Goal: Information Seeking & Learning: Learn about a topic

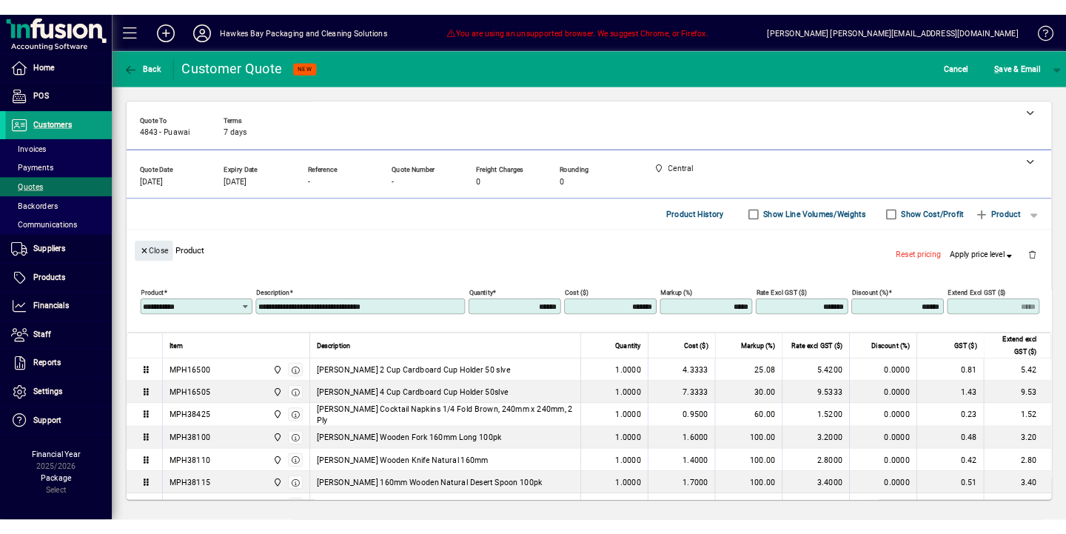
scroll to position [4, 0]
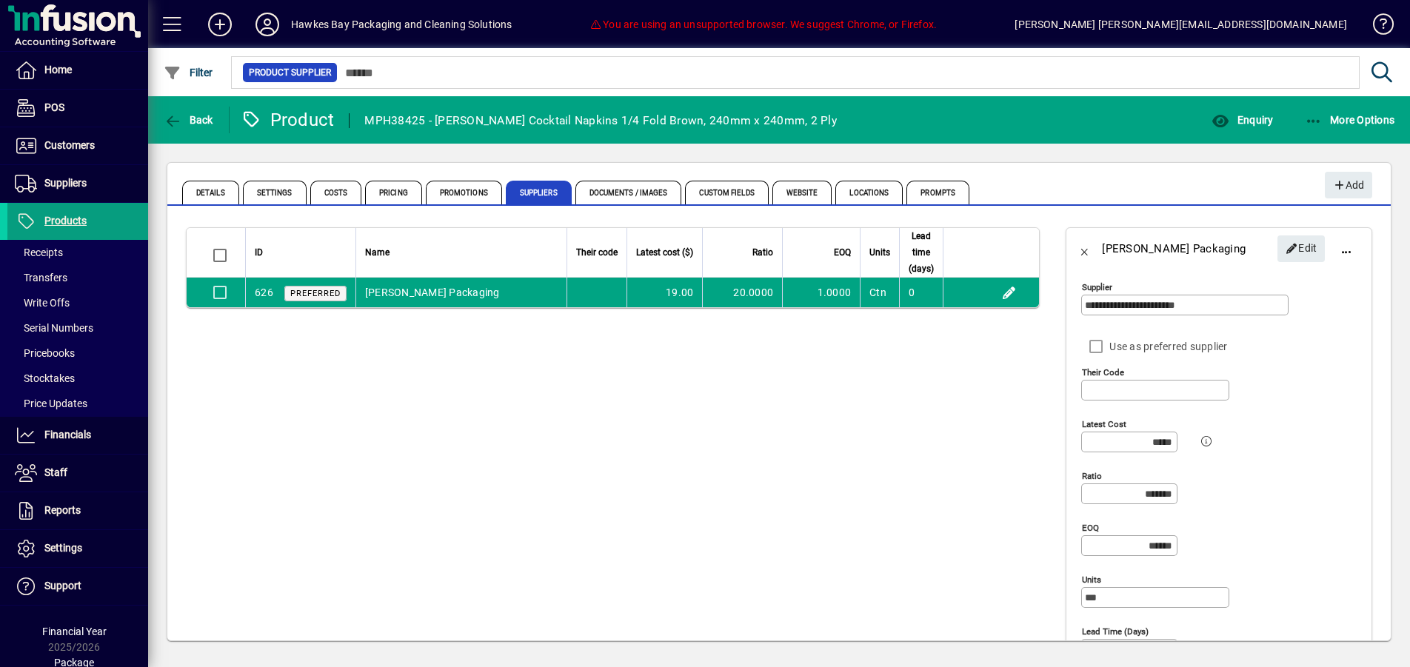
scroll to position [15, 0]
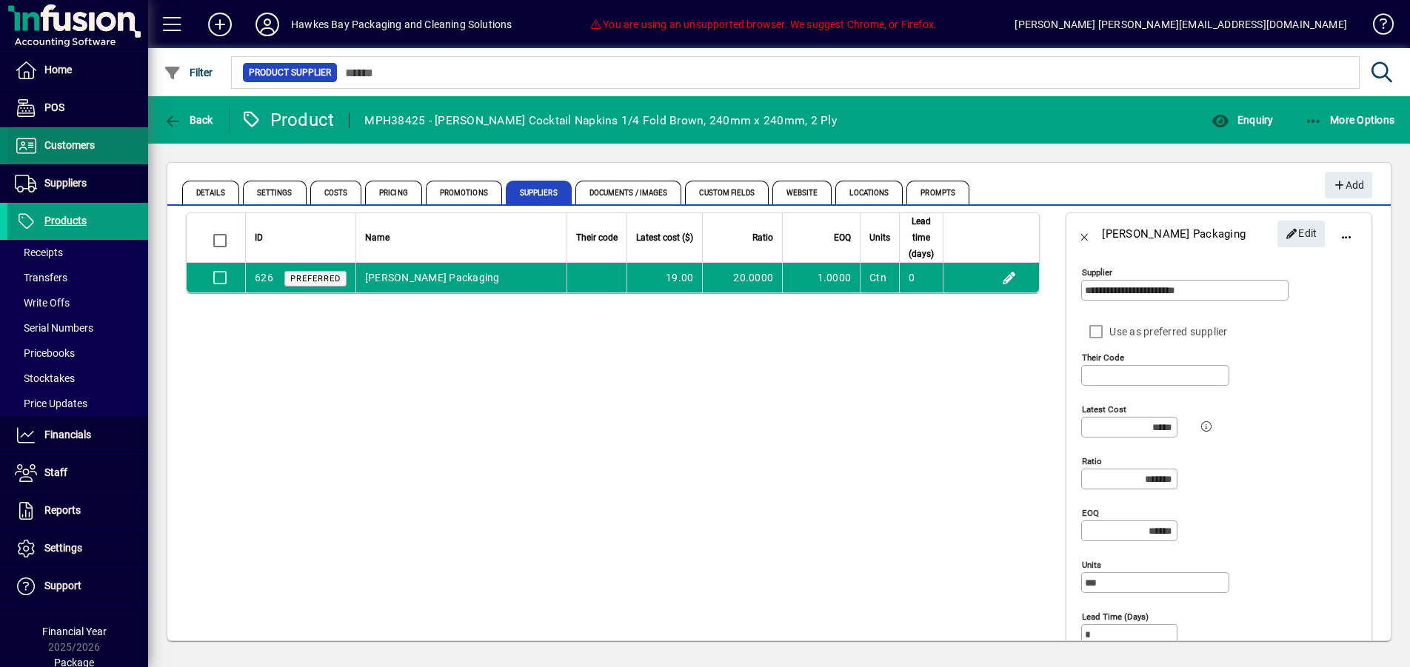
click at [100, 147] on span at bounding box center [77, 146] width 141 height 36
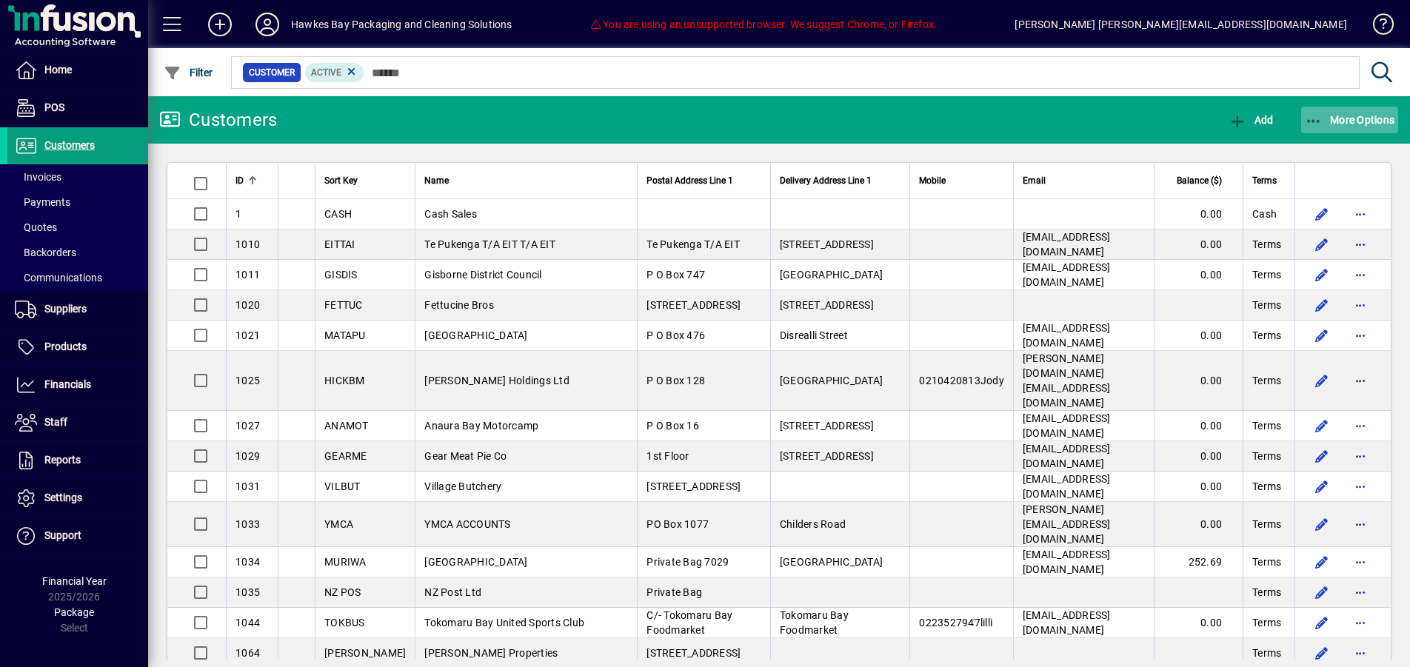
click at [1336, 114] on span "More Options" at bounding box center [1350, 120] width 90 height 12
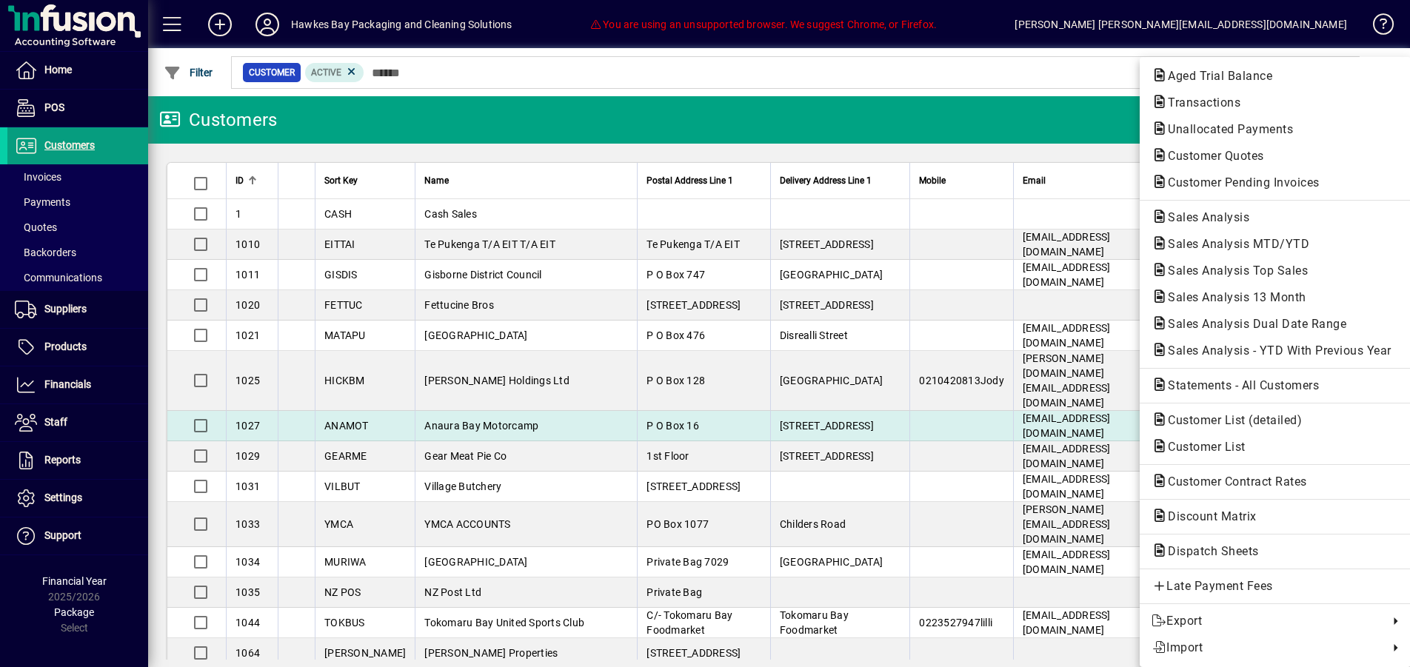
click at [1257, 389] on span "Statements - All Customers" at bounding box center [1238, 385] width 175 height 14
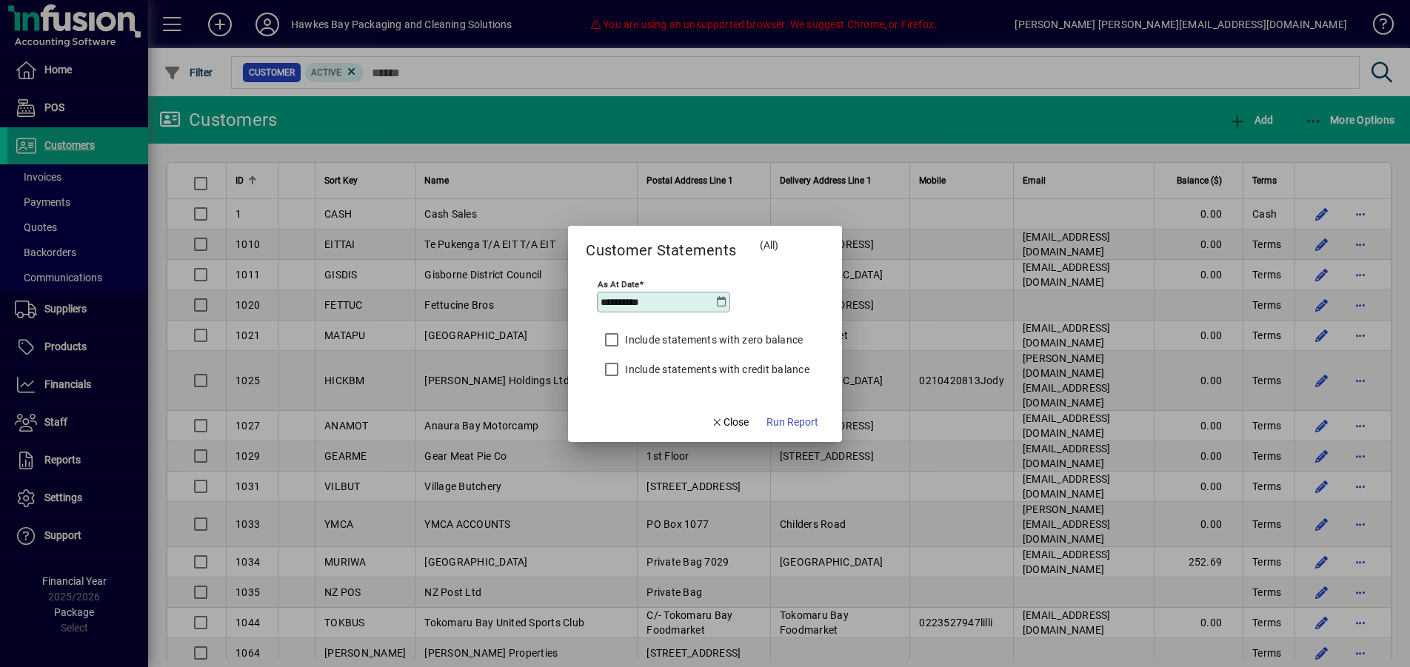
click at [723, 301] on icon at bounding box center [722, 302] width 12 height 12
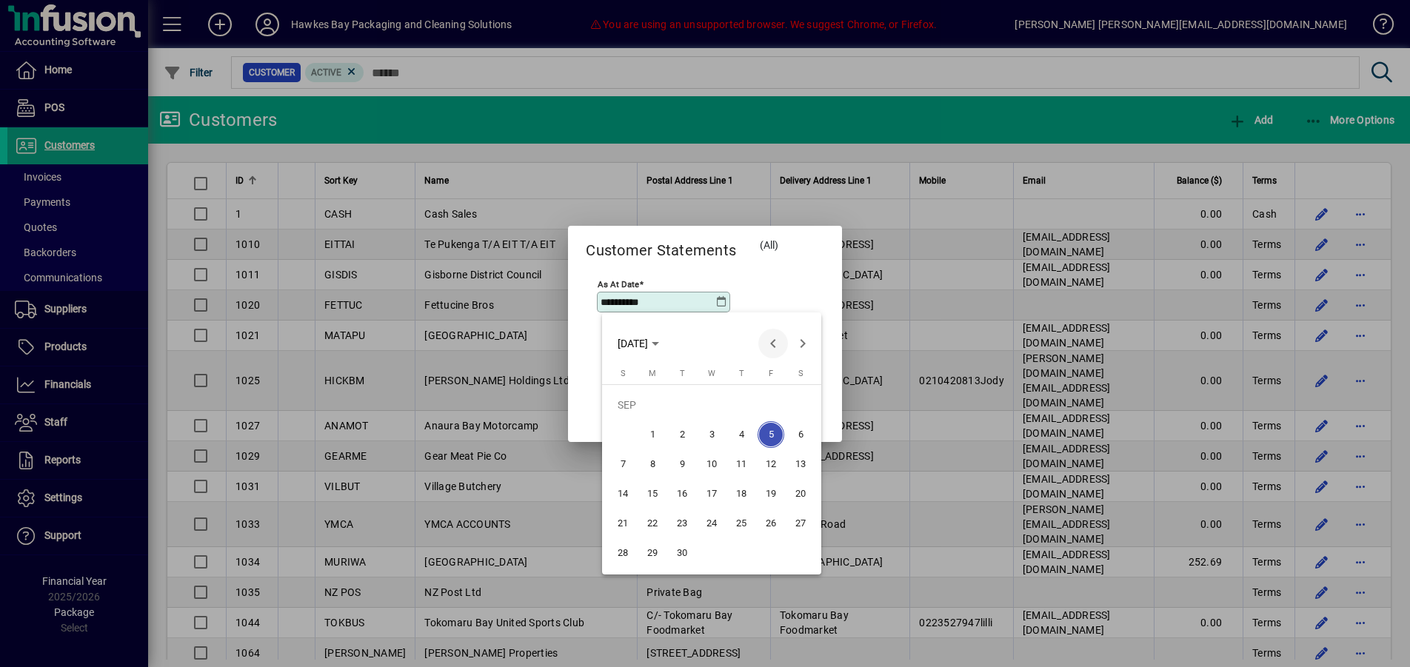
click at [766, 341] on span "Previous month" at bounding box center [773, 344] width 30 height 30
click at [625, 550] on span "31" at bounding box center [622, 553] width 27 height 27
type input "**********"
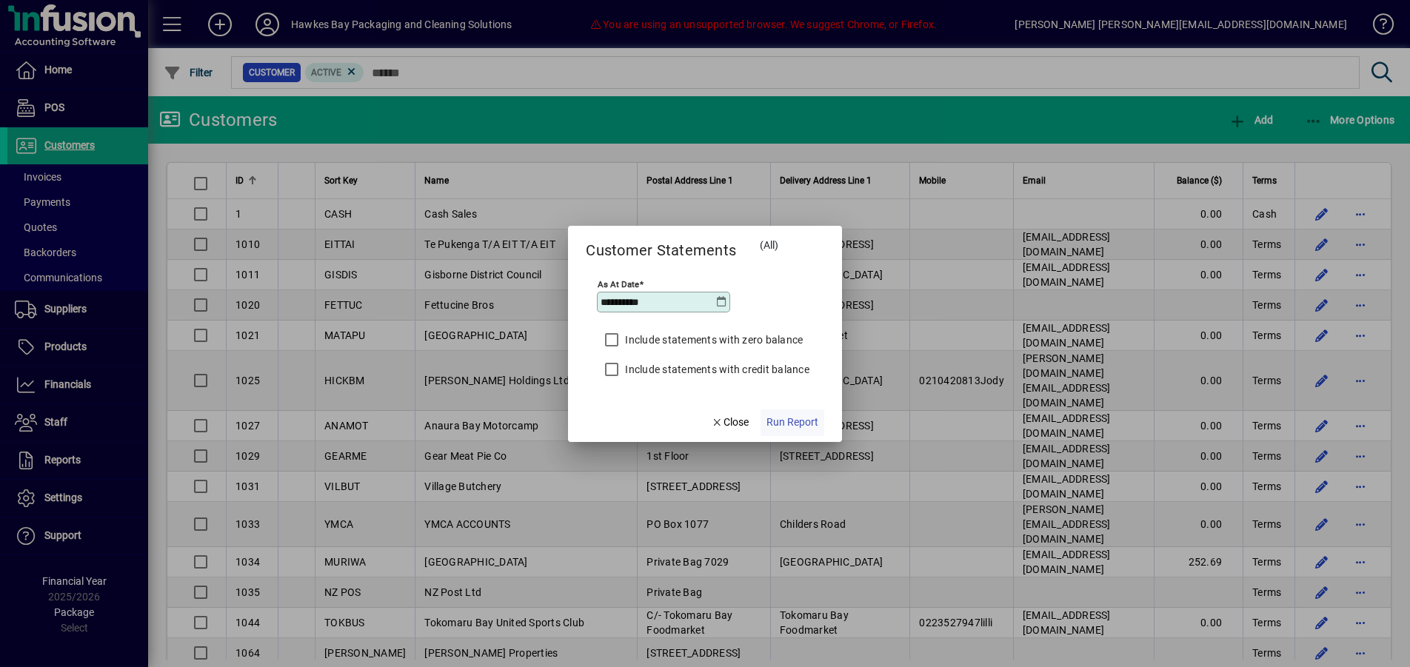
click at [771, 423] on span "Run Report" at bounding box center [792, 423] width 52 height 16
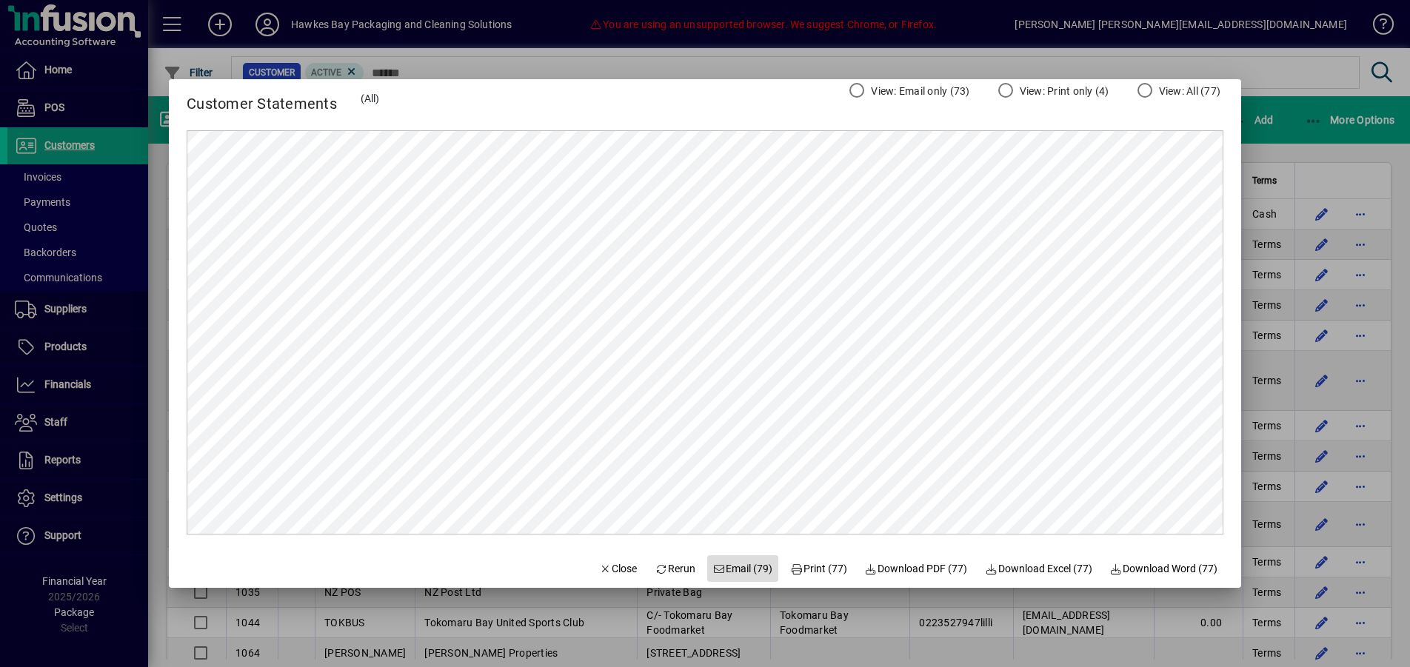
click at [732, 571] on span "Email (79)" at bounding box center [743, 569] width 60 height 16
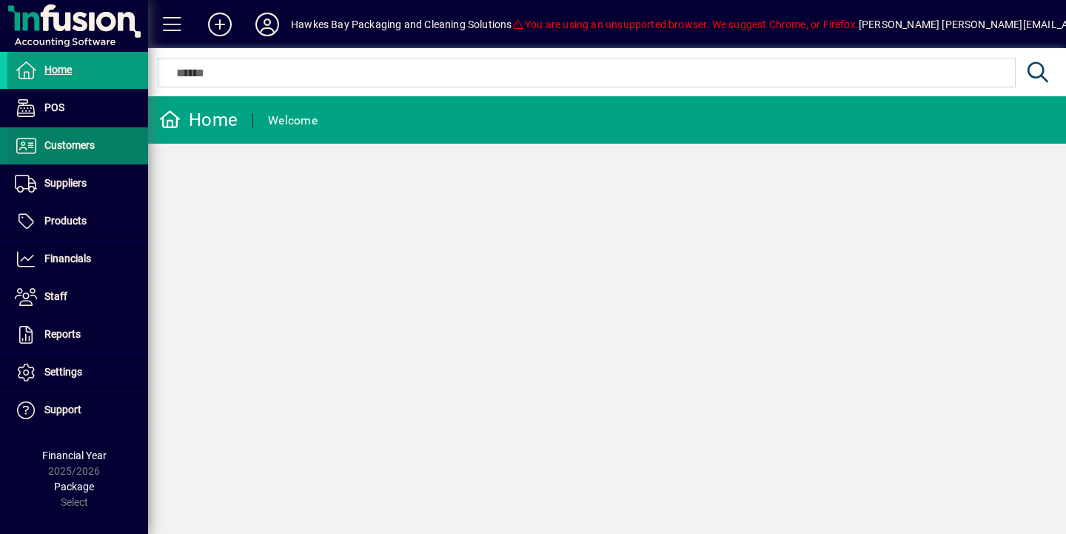
click at [47, 149] on span "Customers" at bounding box center [69, 145] width 50 height 12
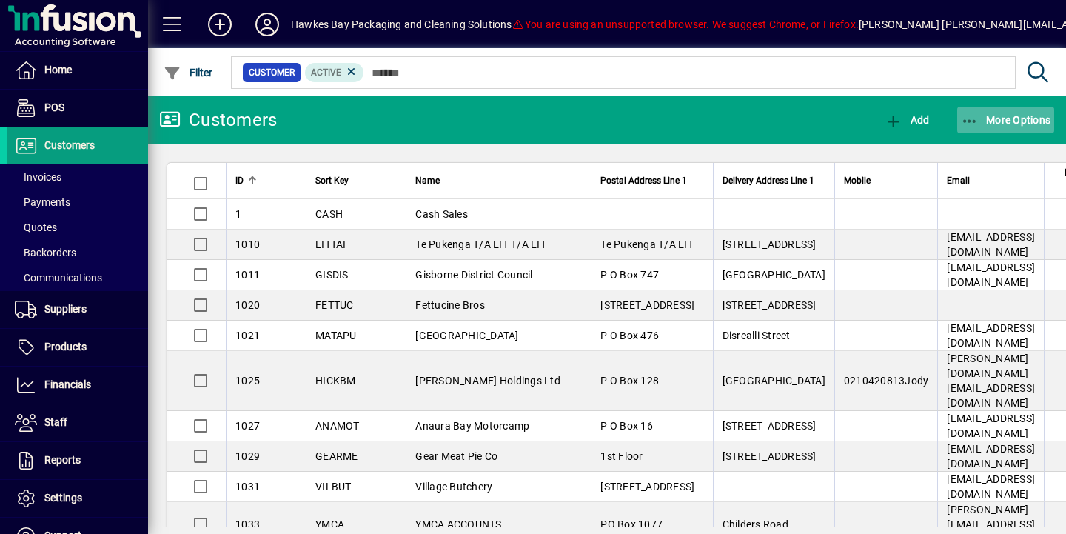
click at [980, 135] on span "button" at bounding box center [1006, 120] width 98 height 36
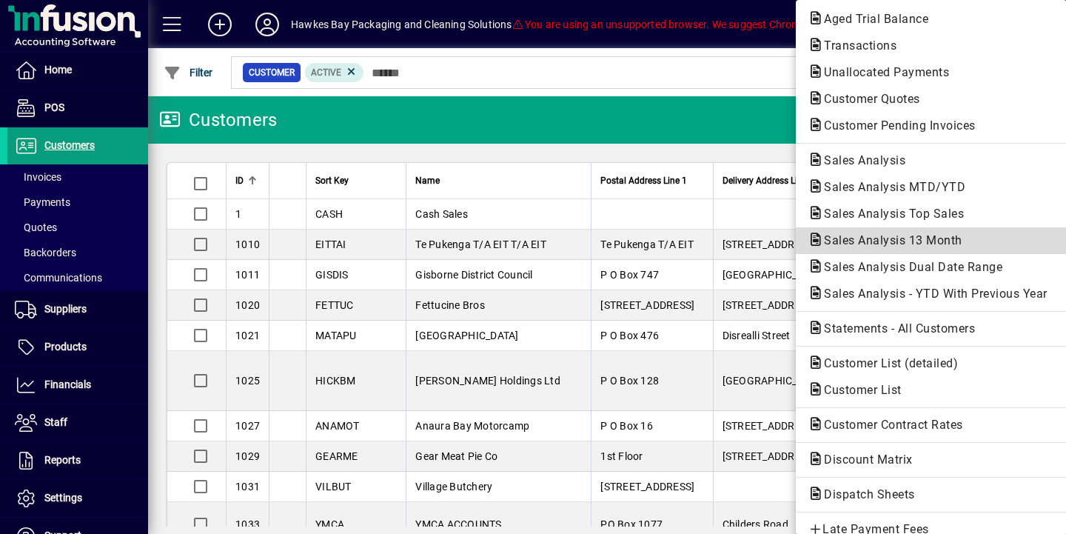
click at [877, 232] on span "Sales Analysis 13 Month" at bounding box center [931, 241] width 247 height 18
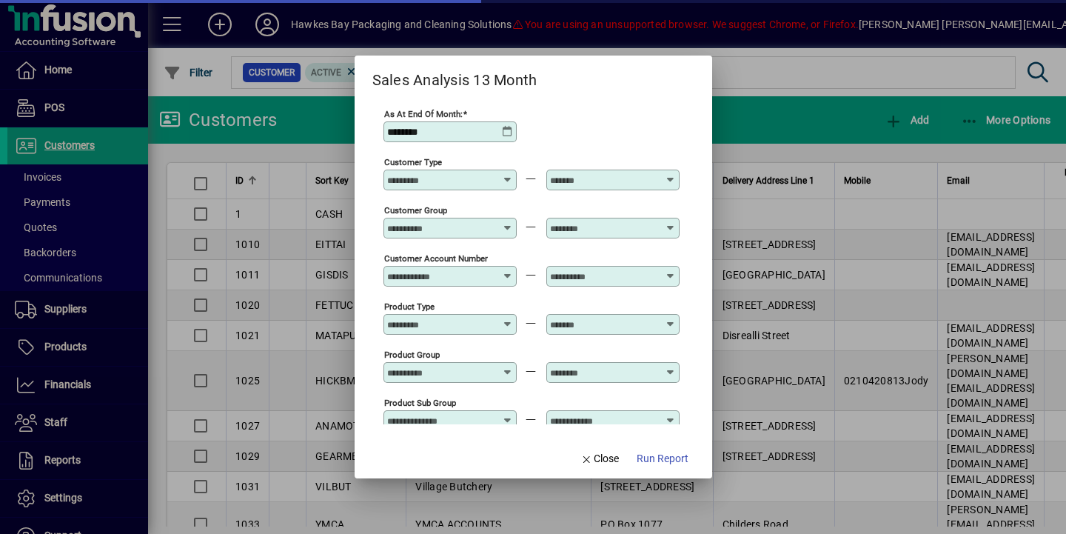
type input "**********"
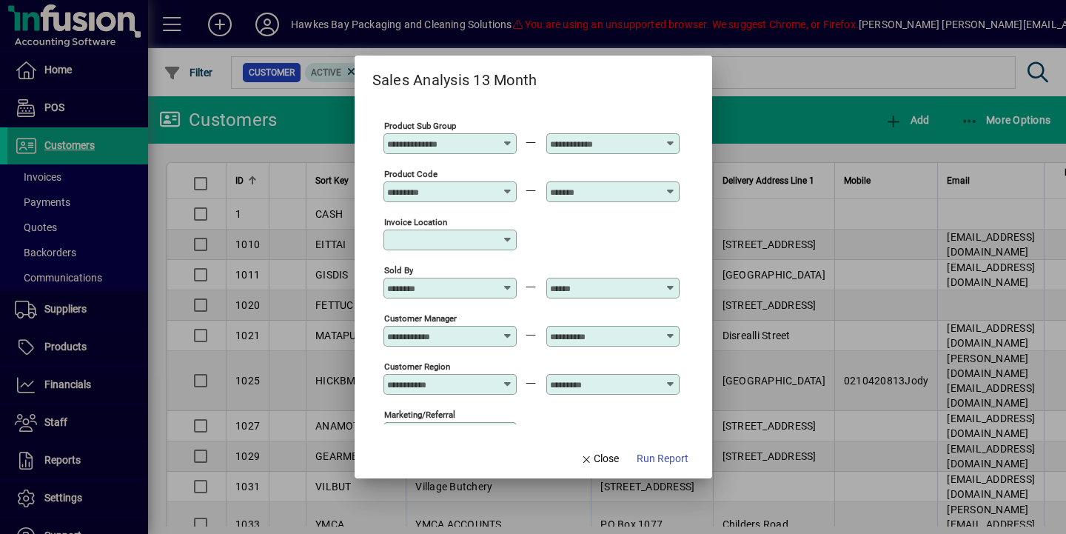
scroll to position [279, 0]
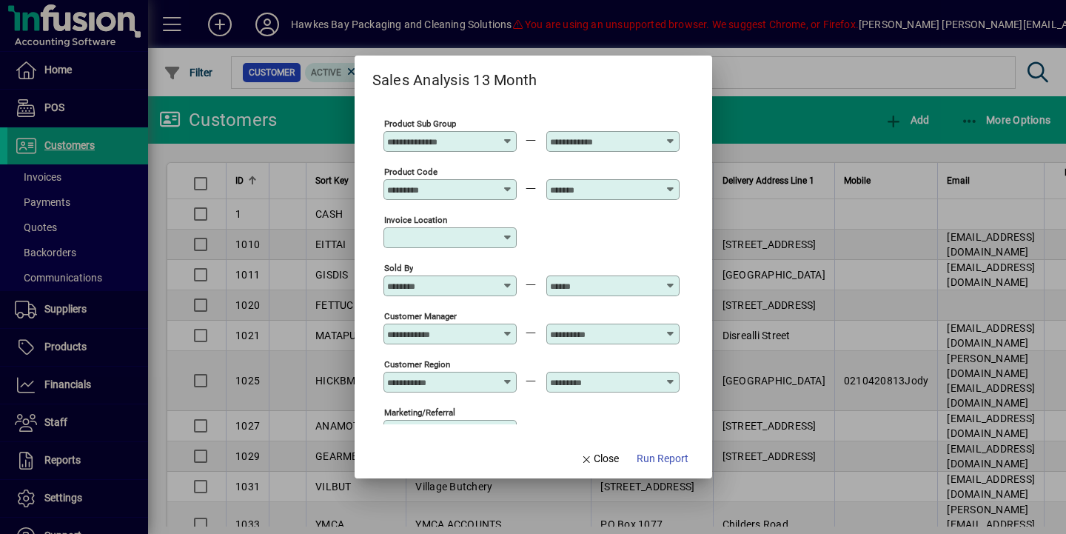
click at [458, 332] on input "Customer Manager" at bounding box center [441, 334] width 108 height 12
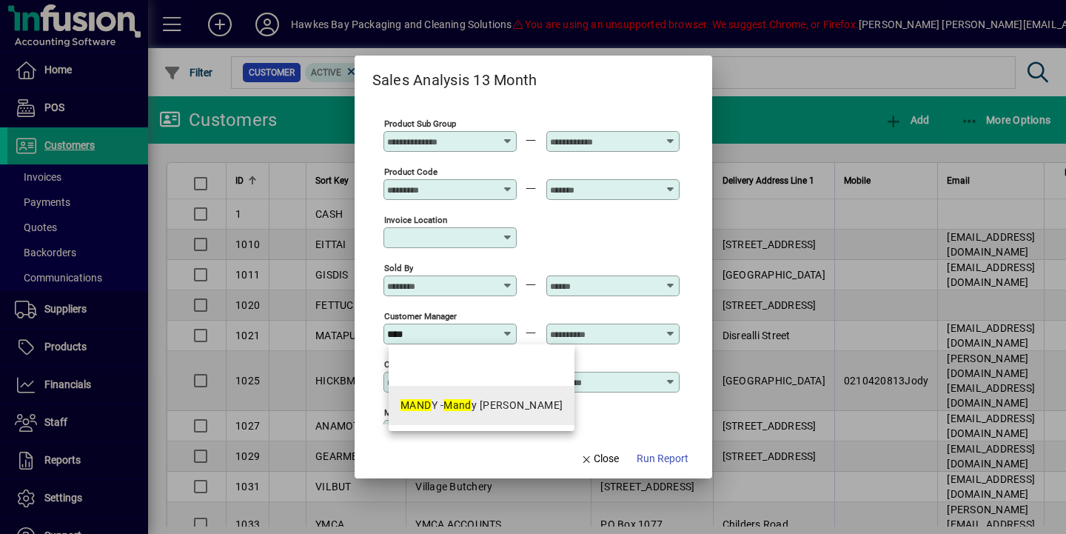
click at [432, 411] on div "MAND Y - Mand y Wilson" at bounding box center [482, 406] width 162 height 16
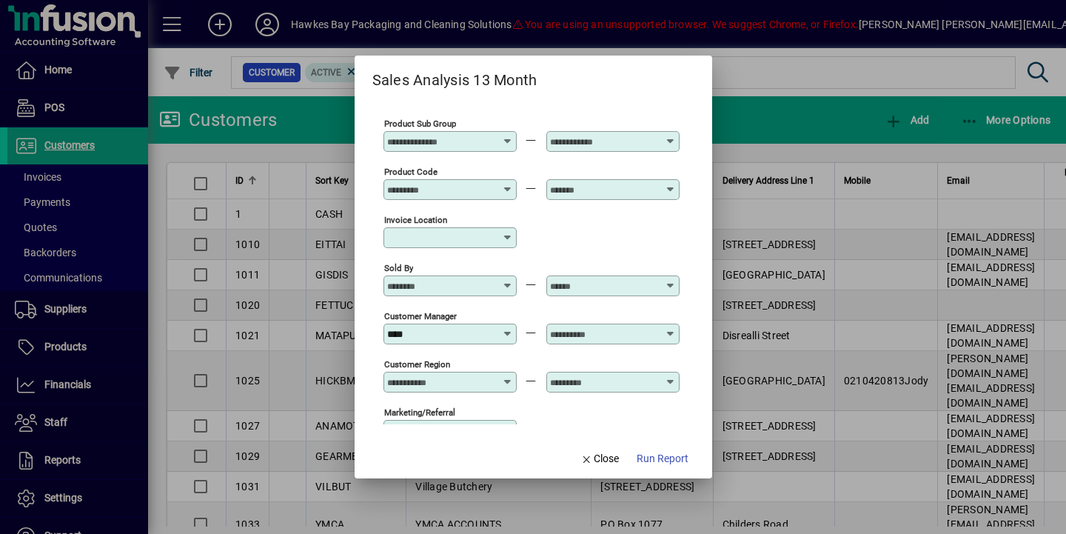
type input "**********"
click at [566, 338] on input "text" at bounding box center [604, 334] width 108 height 12
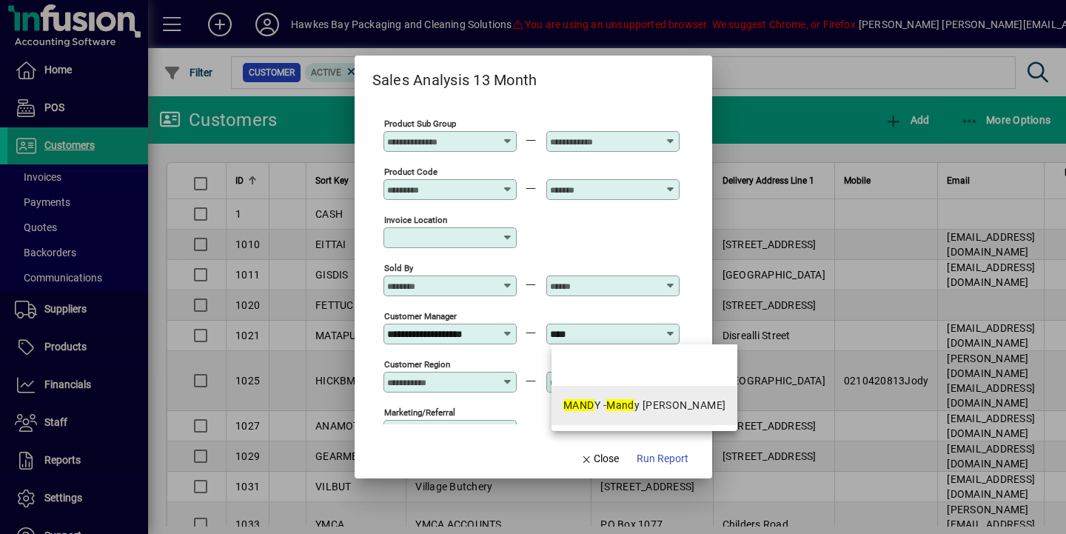
click at [575, 401] on em "MAND" at bounding box center [578, 405] width 31 height 12
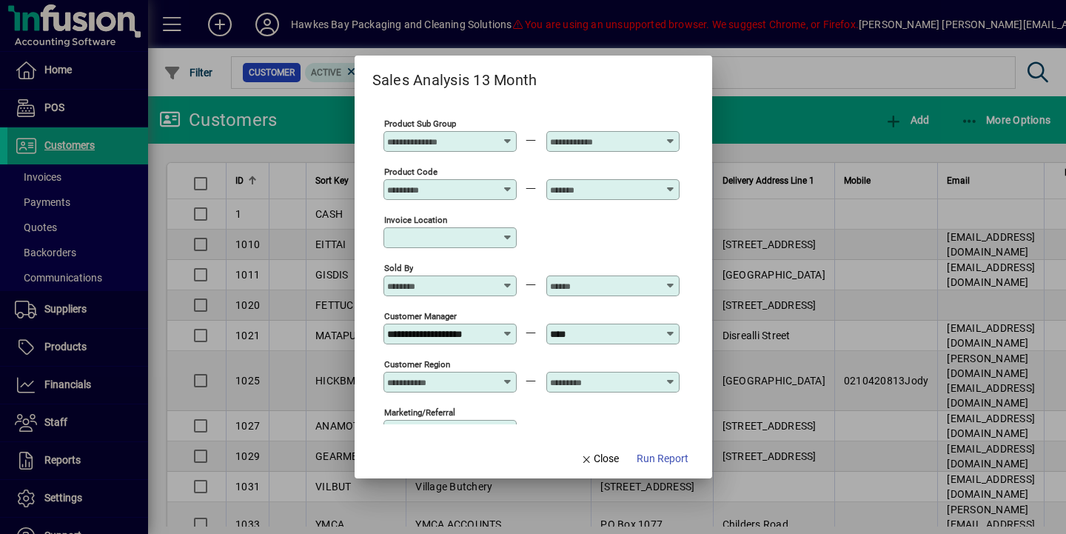
type input "**********"
click at [654, 453] on span "Run Report" at bounding box center [663, 459] width 52 height 16
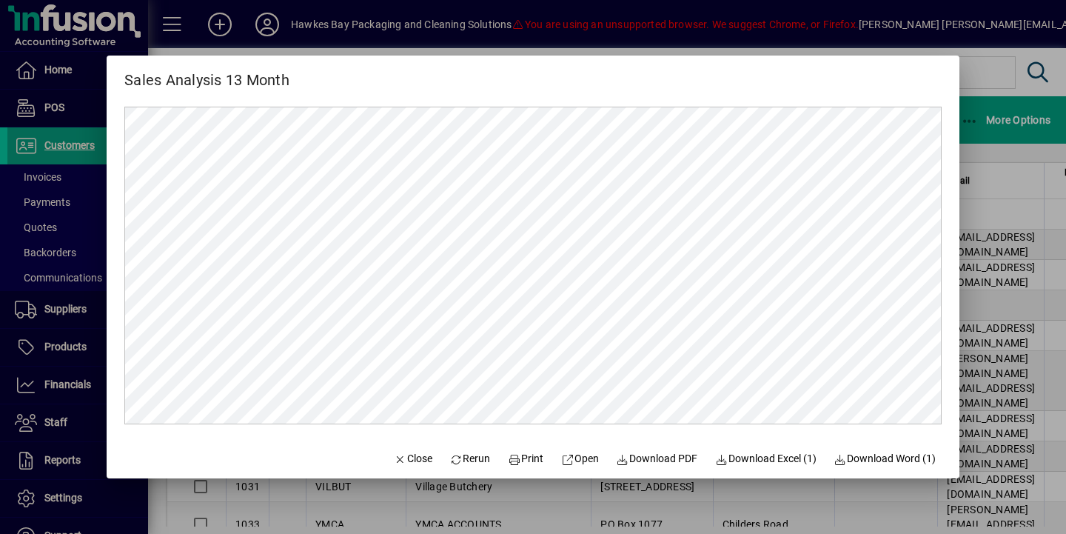
scroll to position [0, 0]
click at [515, 459] on span "Print" at bounding box center [526, 459] width 36 height 16
click at [406, 447] on span "button" at bounding box center [413, 459] width 50 height 36
